Goal: Find specific page/section: Find specific page/section

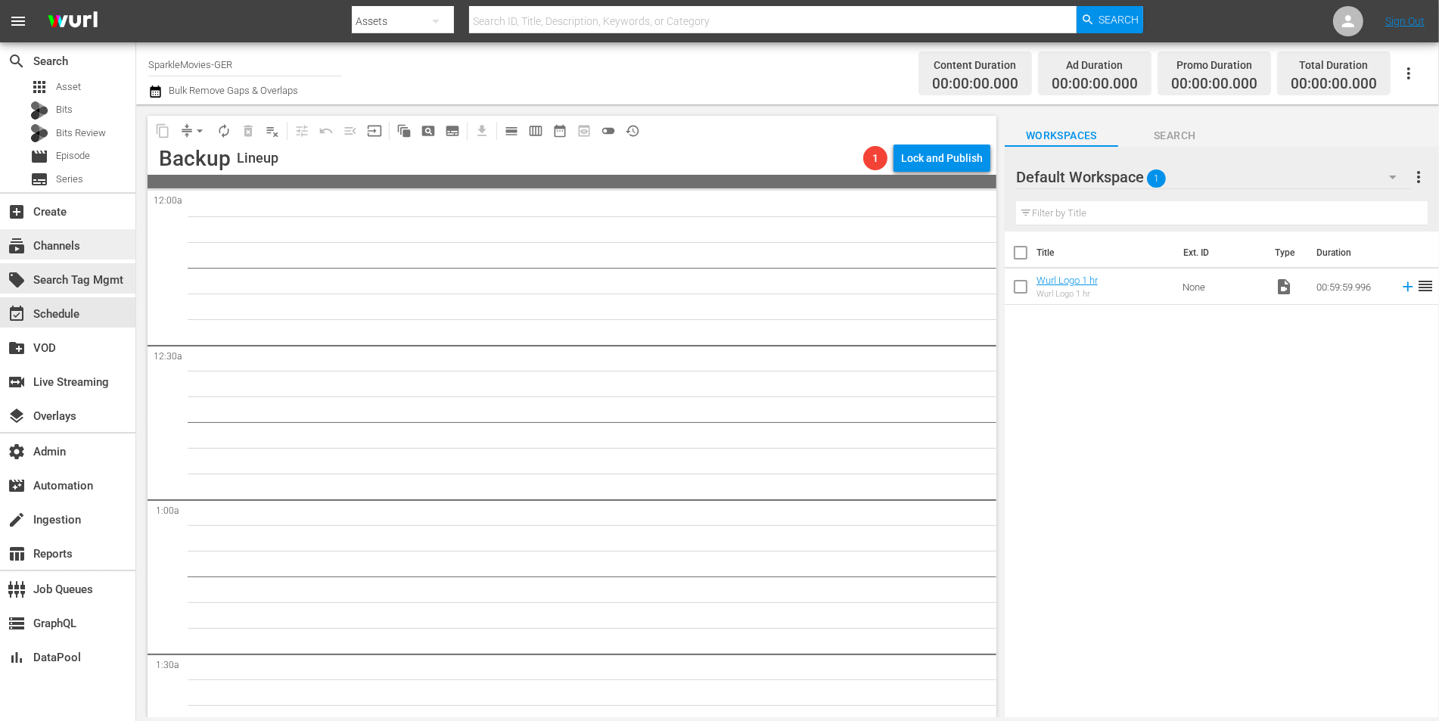
click at [45, 245] on div "subscriptions Channels" at bounding box center [42, 244] width 85 height 14
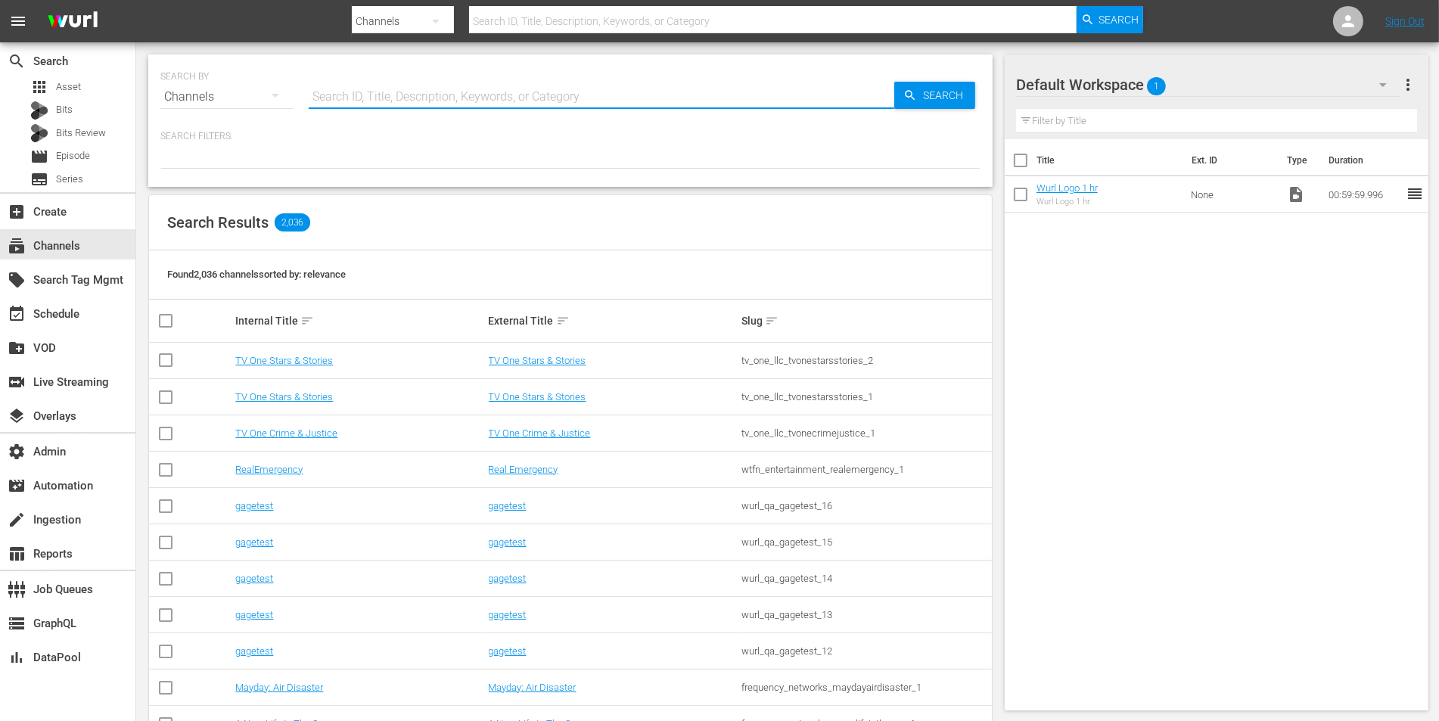
click at [430, 82] on input "text" at bounding box center [602, 97] width 586 height 36
type input "historian"
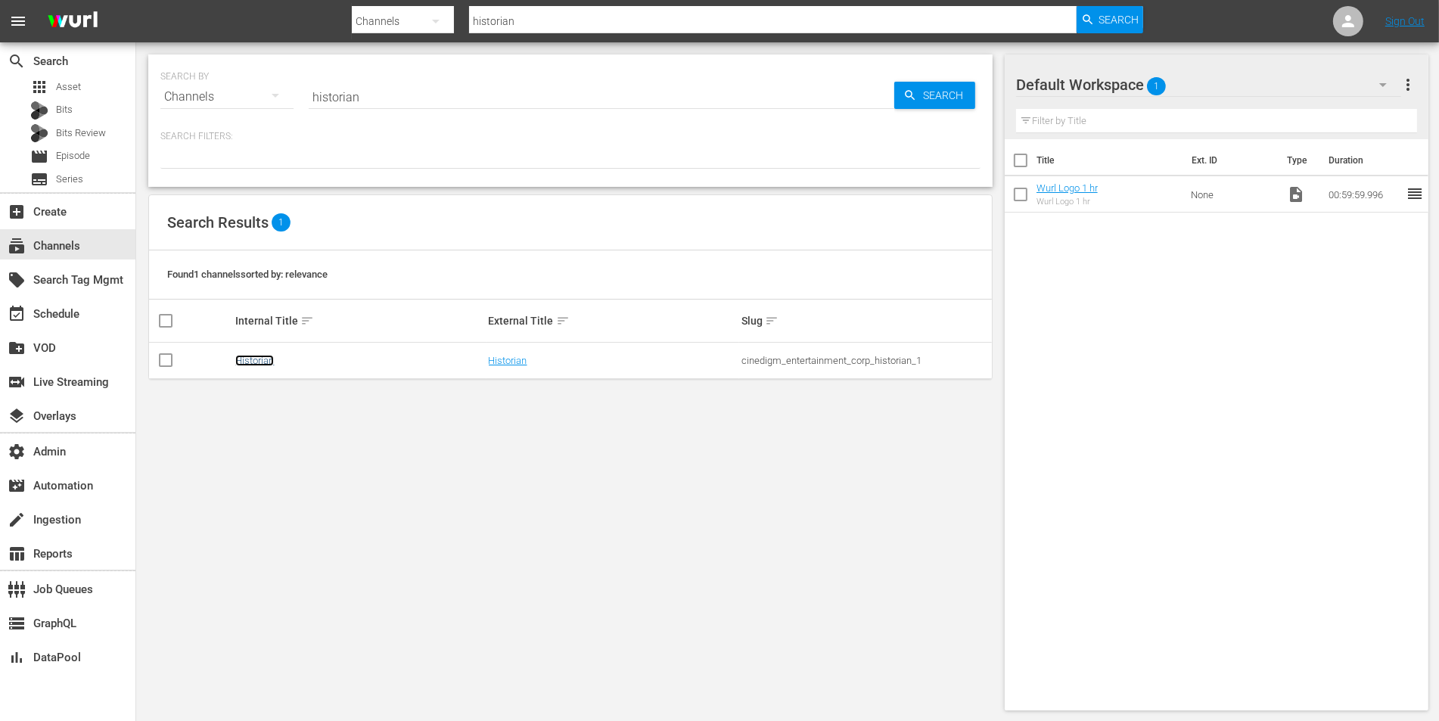
click at [251, 356] on link "Historian" at bounding box center [254, 360] width 39 height 11
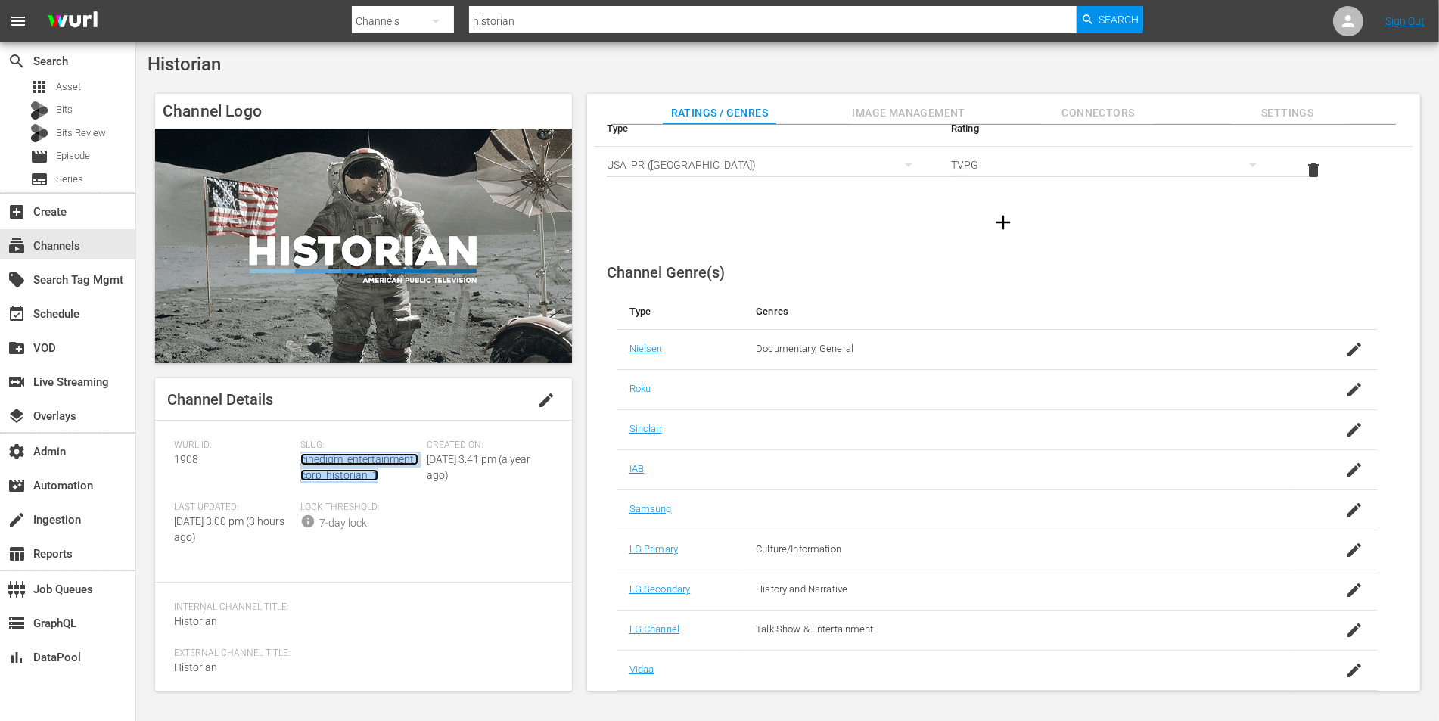
scroll to position [66, 0]
click at [1352, 343] on icon "button" at bounding box center [1354, 348] width 14 height 14
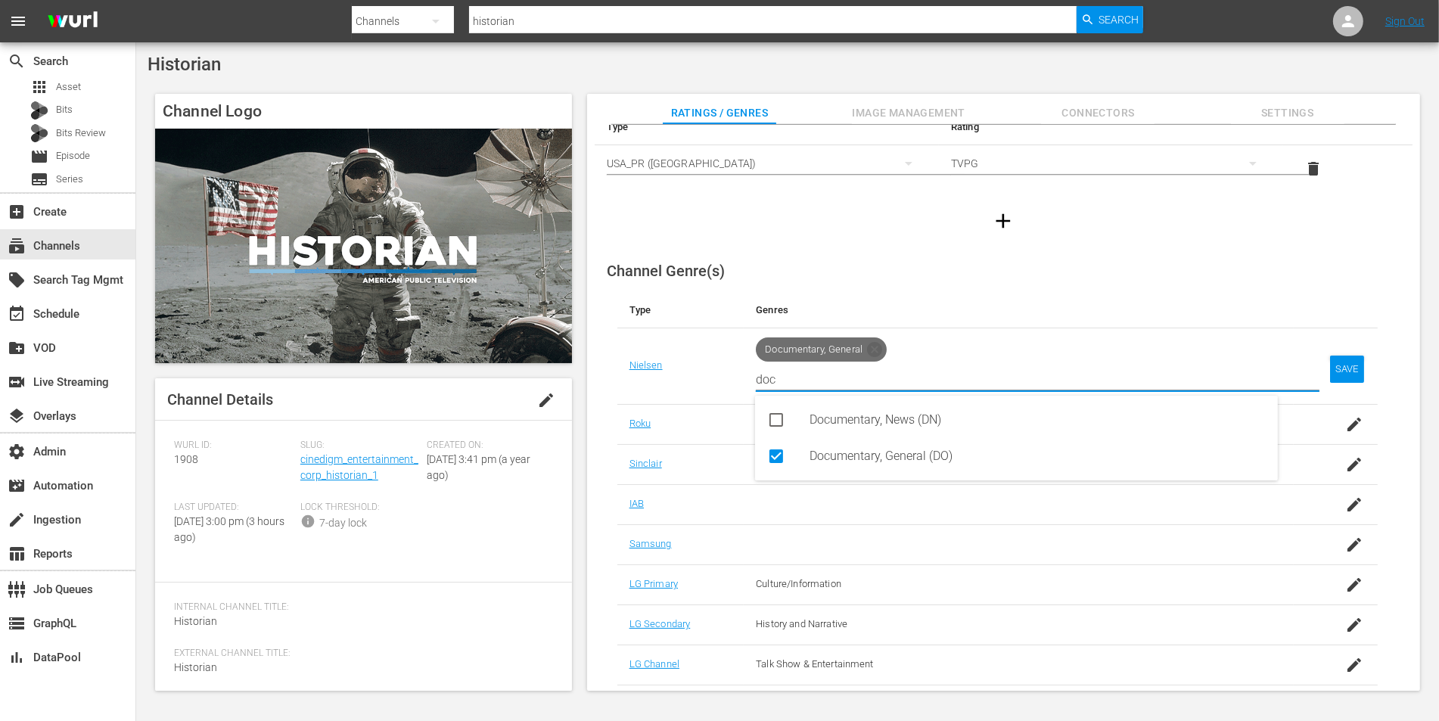
type input "doc"
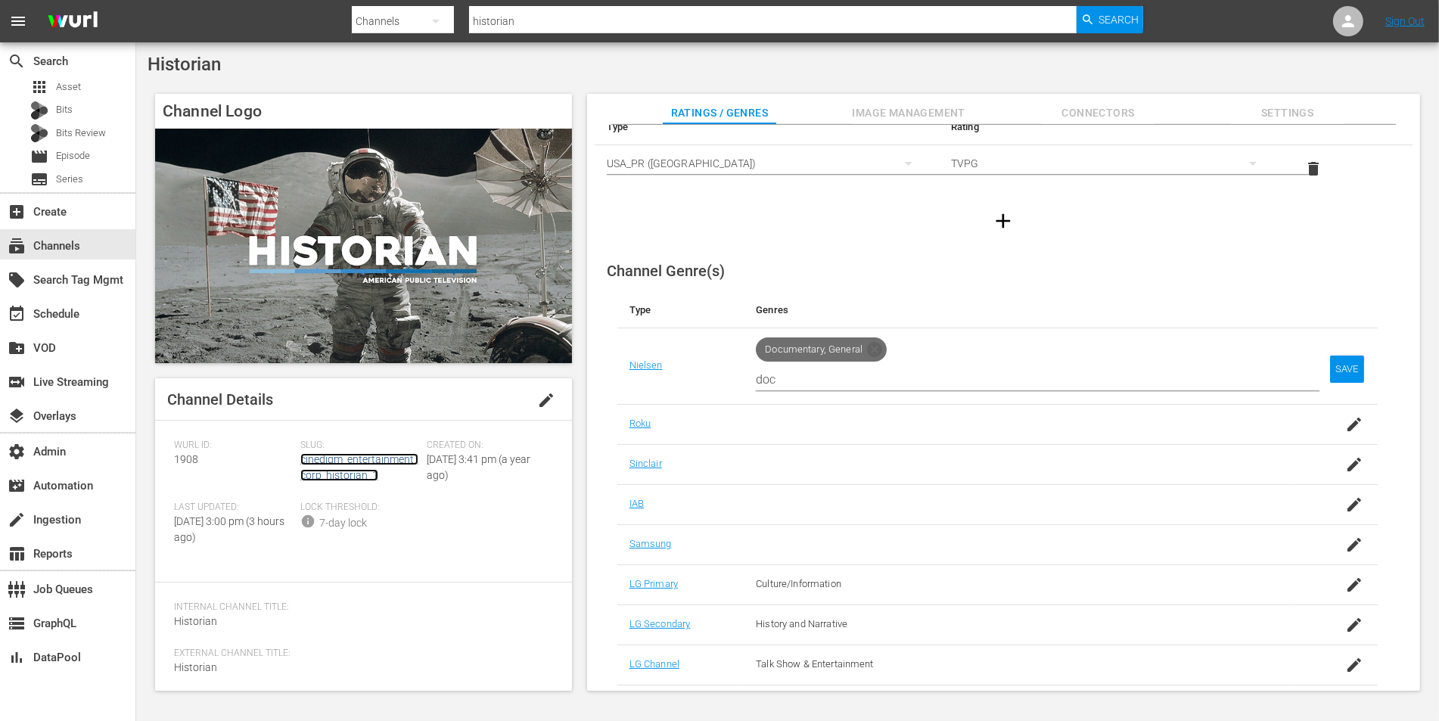
click at [318, 469] on link "cinedigm_entertainment_corp_historian_1" at bounding box center [359, 467] width 118 height 28
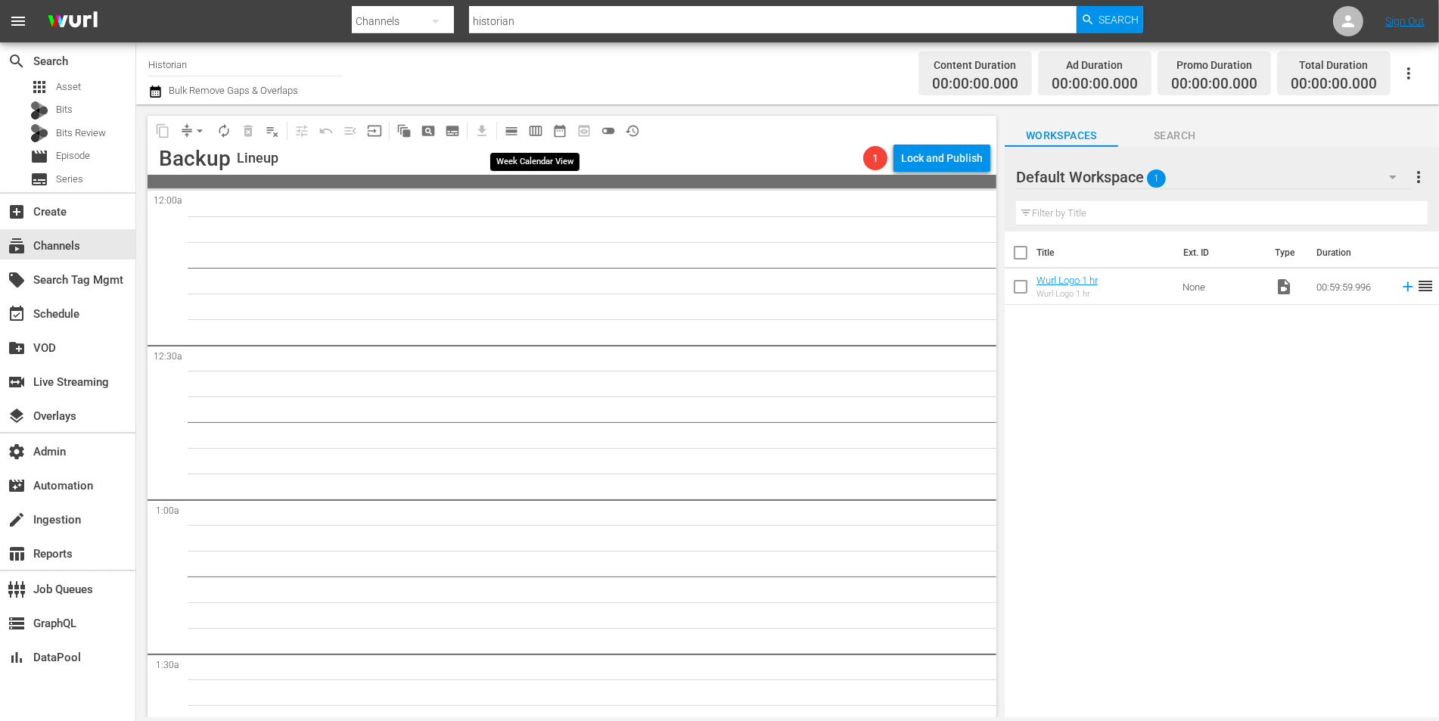
click at [518, 132] on span "calendar_view_day_outlined" at bounding box center [511, 130] width 15 height 15
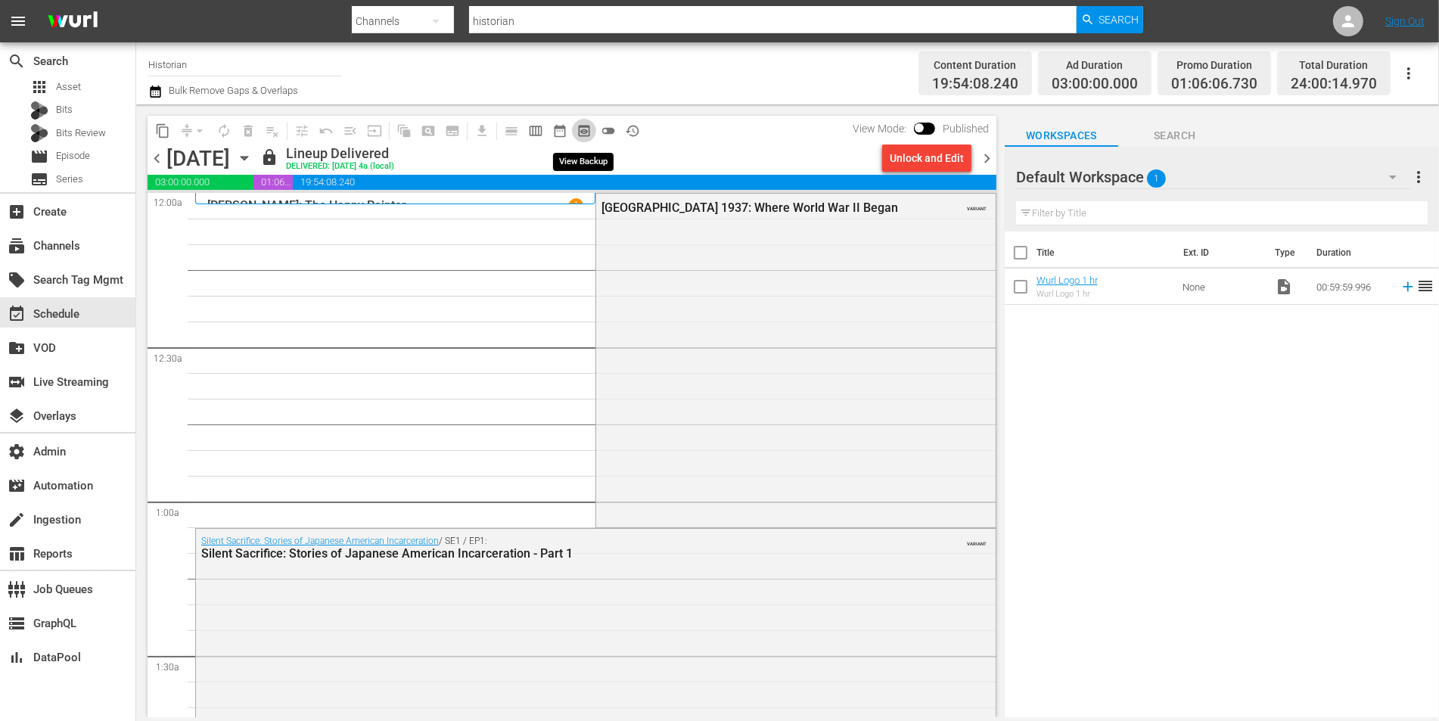
click at [580, 126] on span "preview_outlined" at bounding box center [583, 130] width 15 height 15
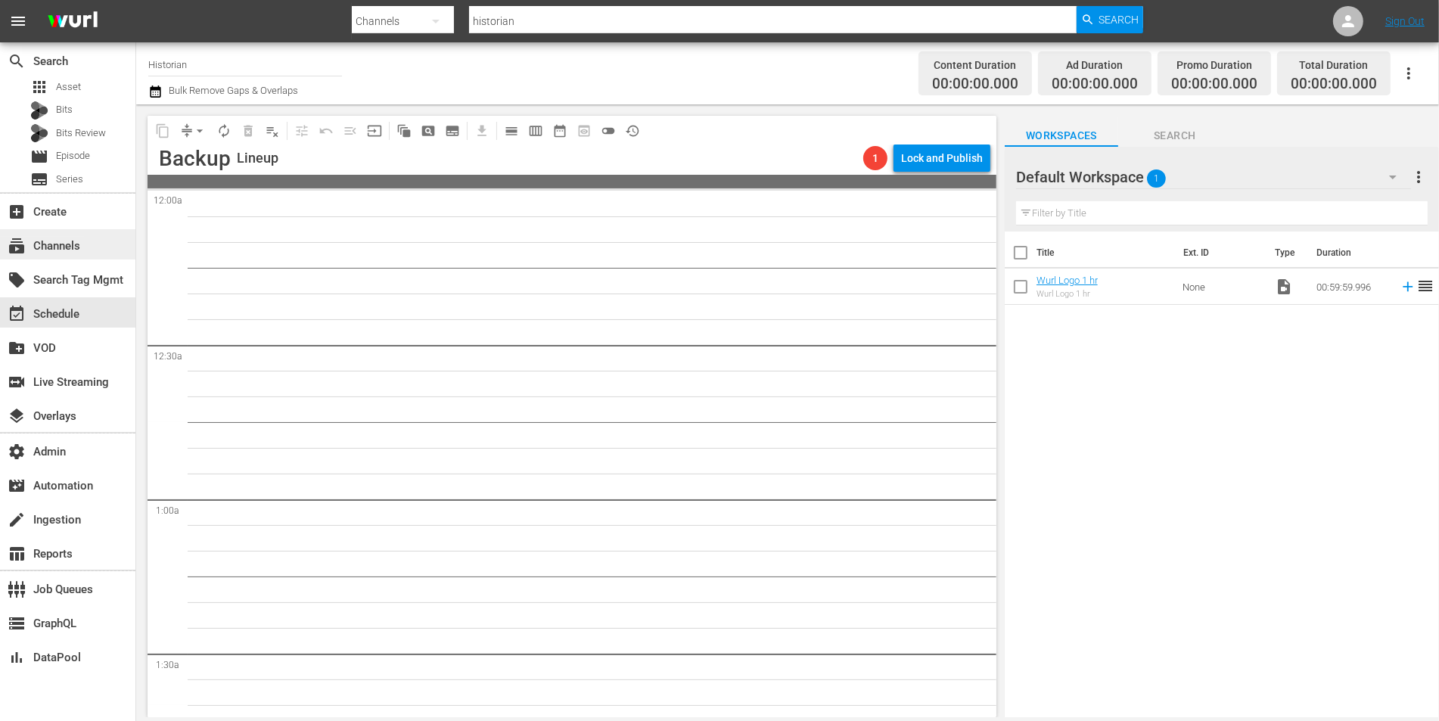
click at [73, 247] on div "subscriptions Channels" at bounding box center [42, 244] width 85 height 14
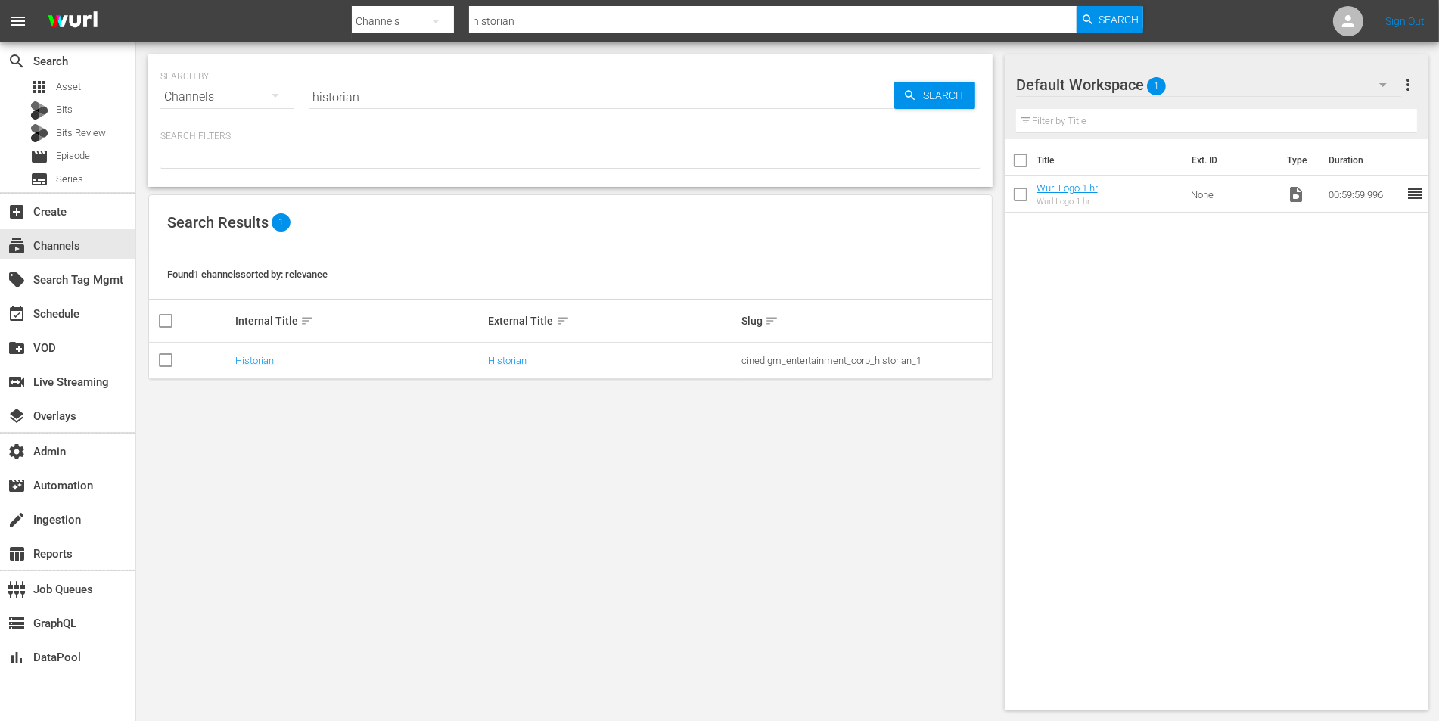
click at [511, 368] on td "Historian" at bounding box center [612, 361] width 253 height 36
click at [515, 365] on td "Historian" at bounding box center [612, 361] width 253 height 36
click at [515, 363] on link "Historian" at bounding box center [508, 360] width 39 height 11
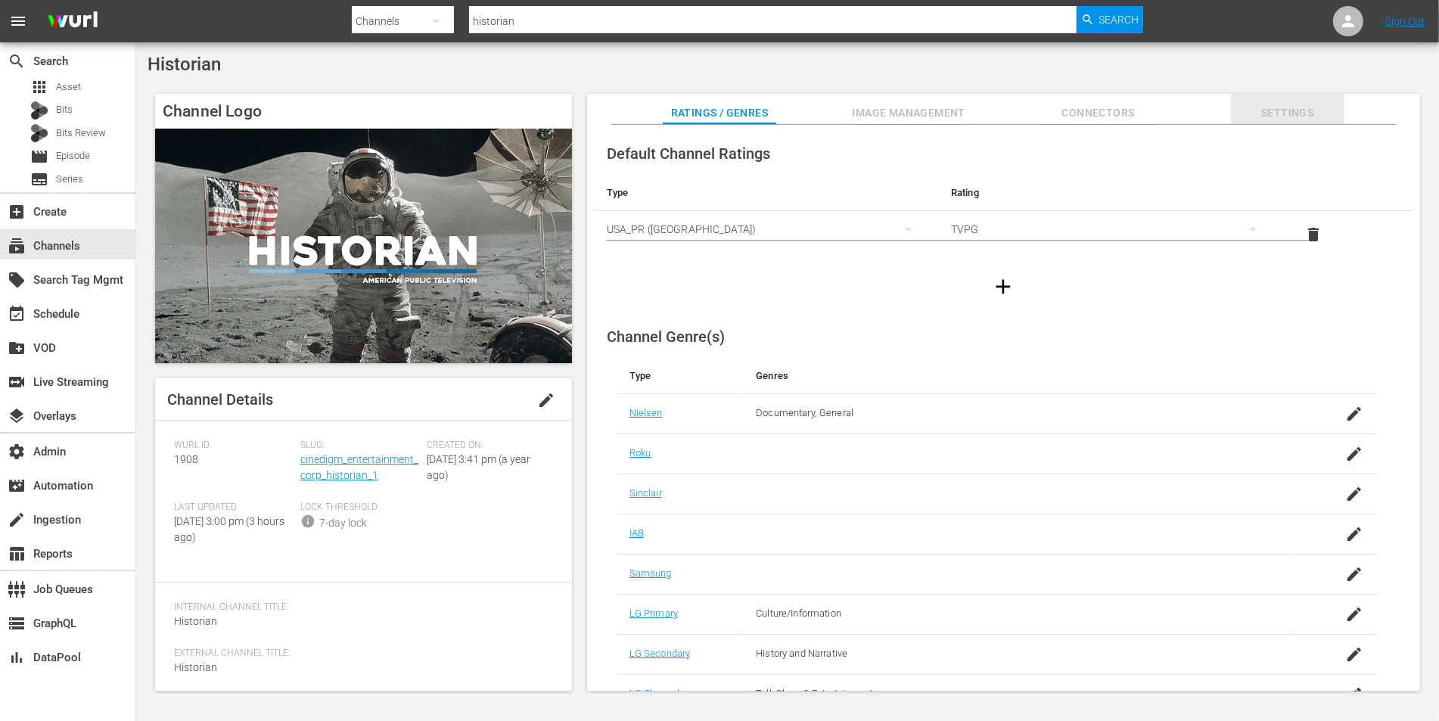
click at [1258, 104] on span "Settings" at bounding box center [1287, 113] width 113 height 19
